Goal: Task Accomplishment & Management: Manage account settings

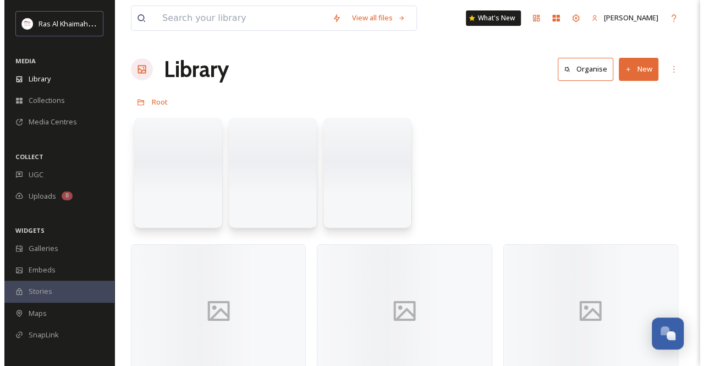
scroll to position [384, 0]
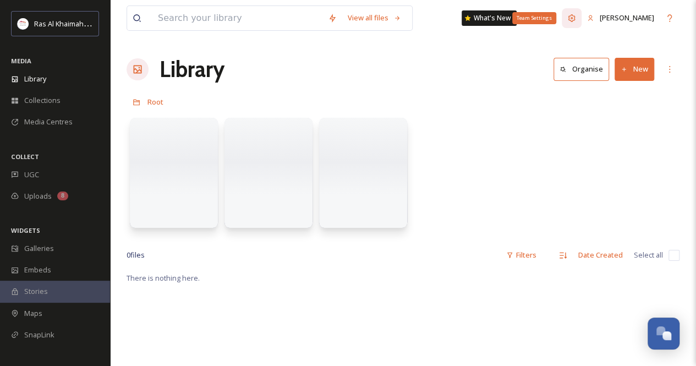
click at [576, 17] on icon at bounding box center [571, 18] width 9 height 9
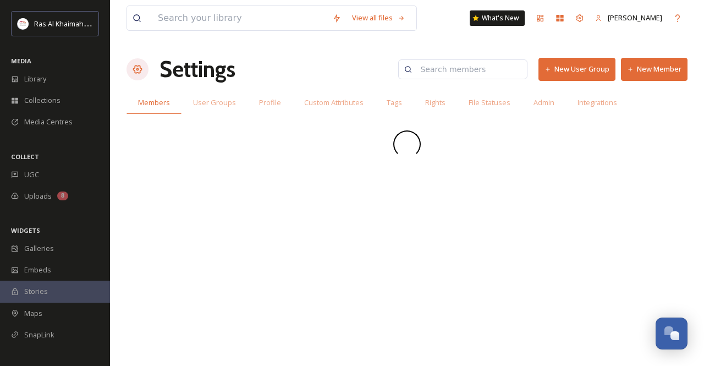
click at [655, 68] on button "New Member" at bounding box center [654, 69] width 67 height 23
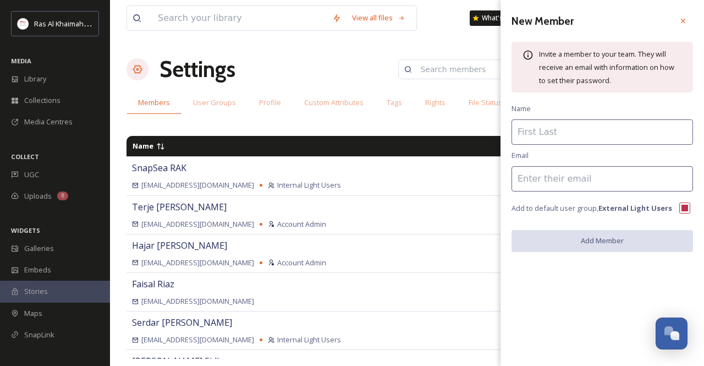
drag, startPoint x: 556, startPoint y: 134, endPoint x: 539, endPoint y: 143, distance: 19.0
click at [556, 134] on input at bounding box center [603, 131] width 182 height 25
type input "Laila"
paste input "[EMAIL_ADDRESS][DOMAIN_NAME]"
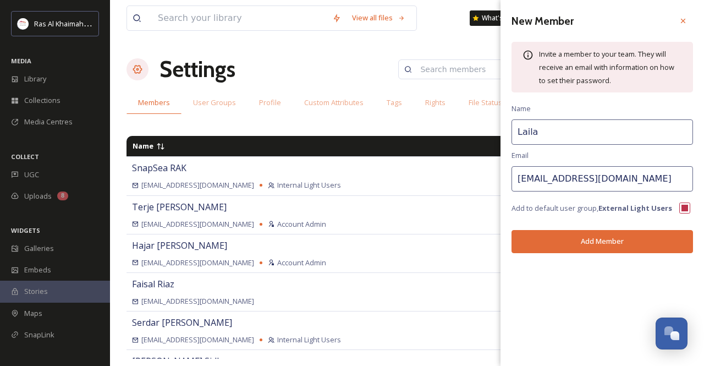
type input "[EMAIL_ADDRESS][DOMAIN_NAME]"
click at [607, 244] on button "Add Member" at bounding box center [603, 241] width 182 height 23
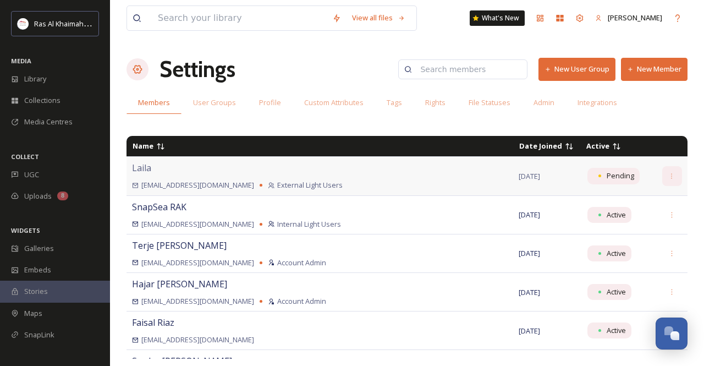
click at [668, 178] on icon at bounding box center [671, 176] width 7 height 7
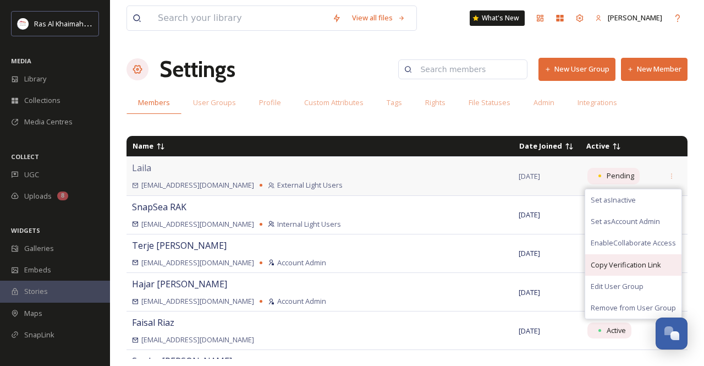
click at [614, 260] on span "Copy Verification Link" at bounding box center [626, 265] width 70 height 10
